Goal: Transaction & Acquisition: Purchase product/service

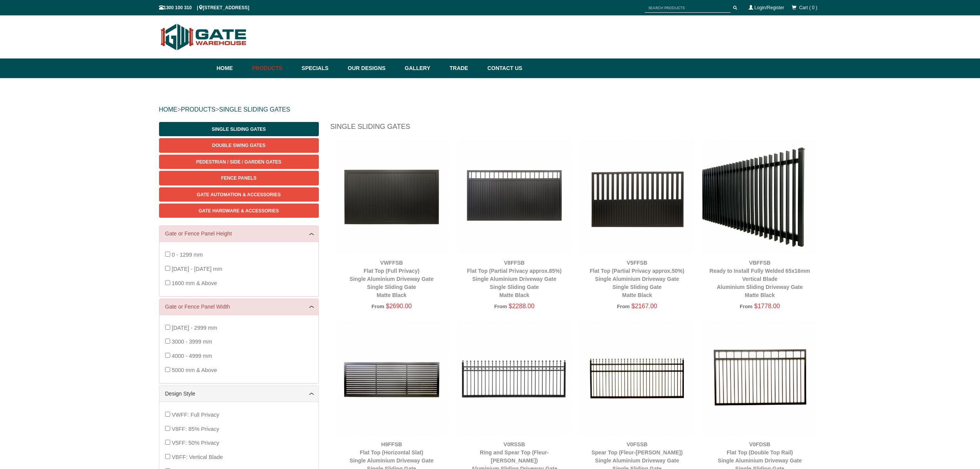
click at [772, 217] on img at bounding box center [759, 196] width 115 height 115
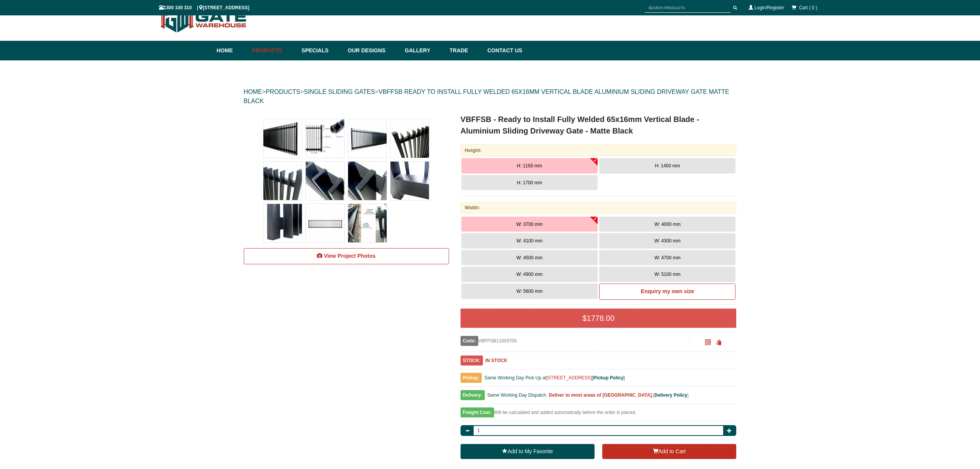
scroll to position [19, 0]
